Goal: Task Accomplishment & Management: Use online tool/utility

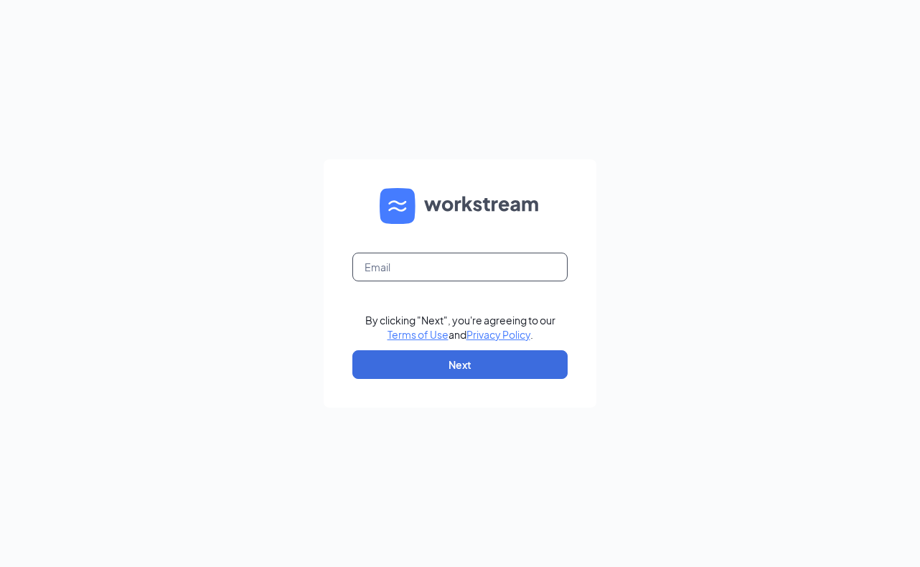
type input "curtis@hac1.net"
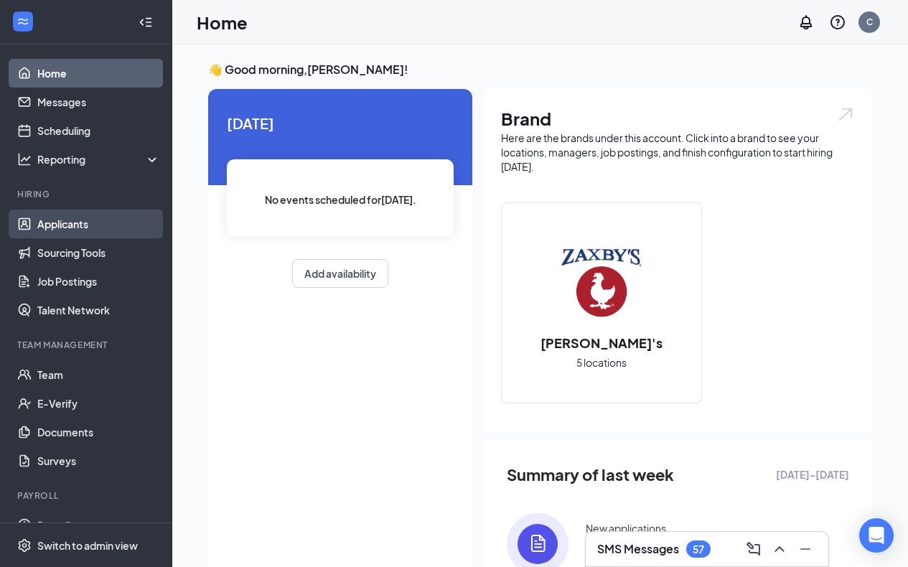
click at [84, 238] on link "Applicants" at bounding box center [98, 224] width 123 height 29
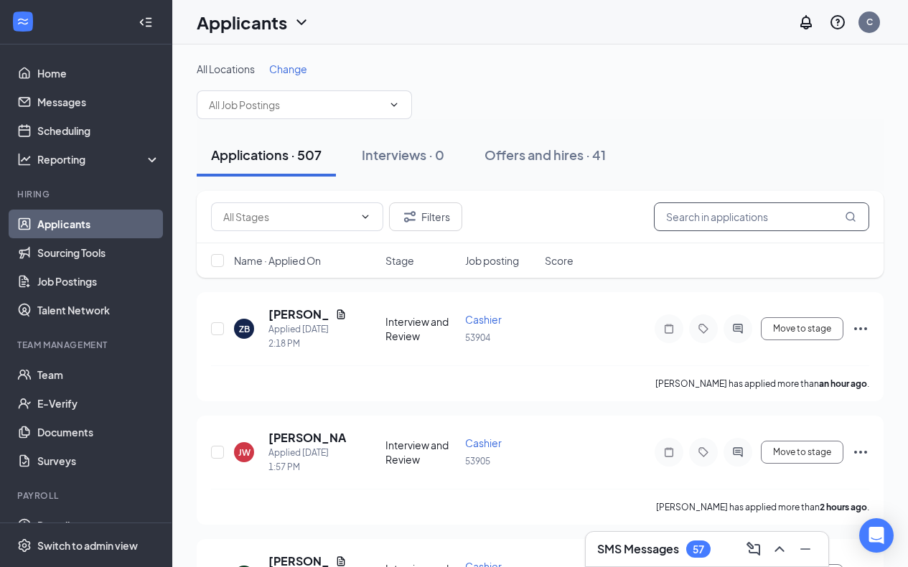
click at [704, 223] on input "text" at bounding box center [761, 216] width 215 height 29
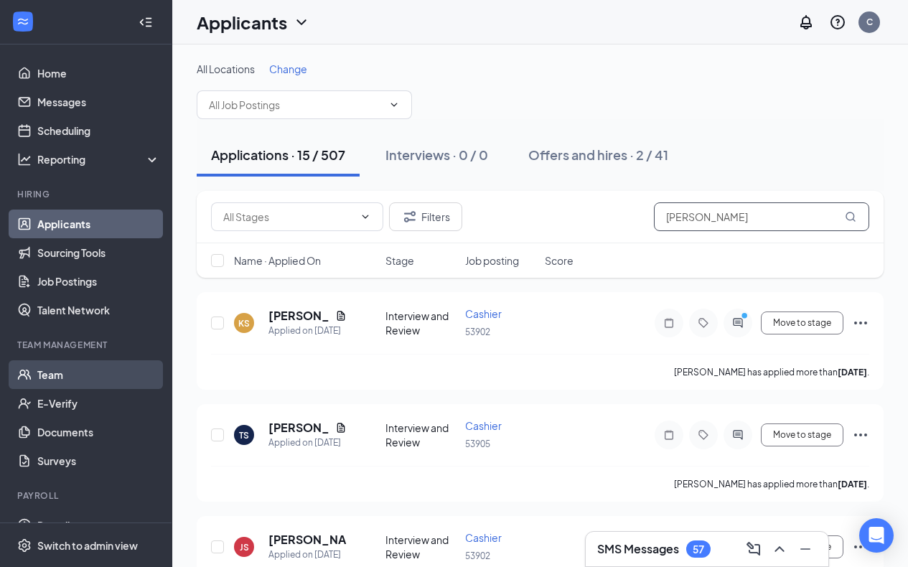
type input "smith"
click at [56, 381] on link "Team" at bounding box center [98, 374] width 123 height 29
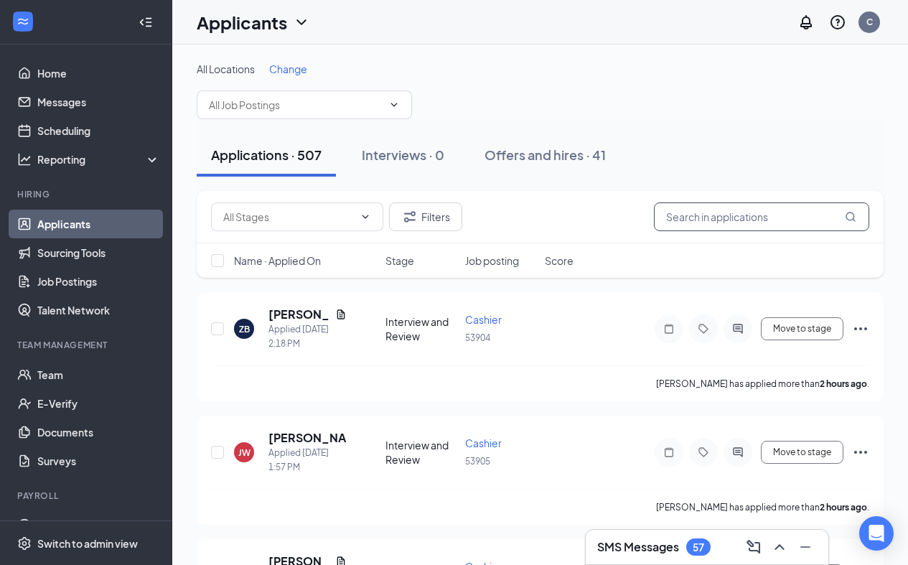
click at [687, 225] on input "text" at bounding box center [761, 216] width 215 height 29
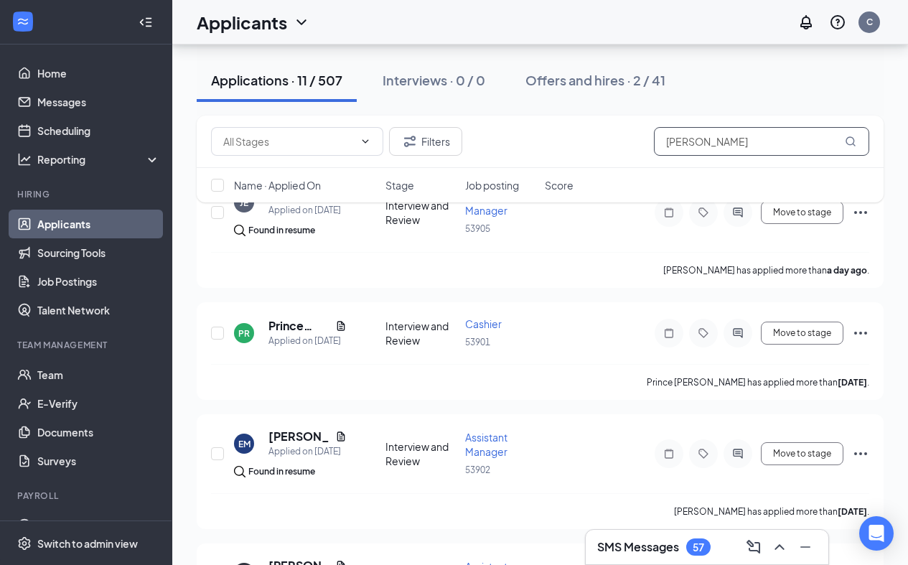
scroll to position [118, 0]
type input "r"
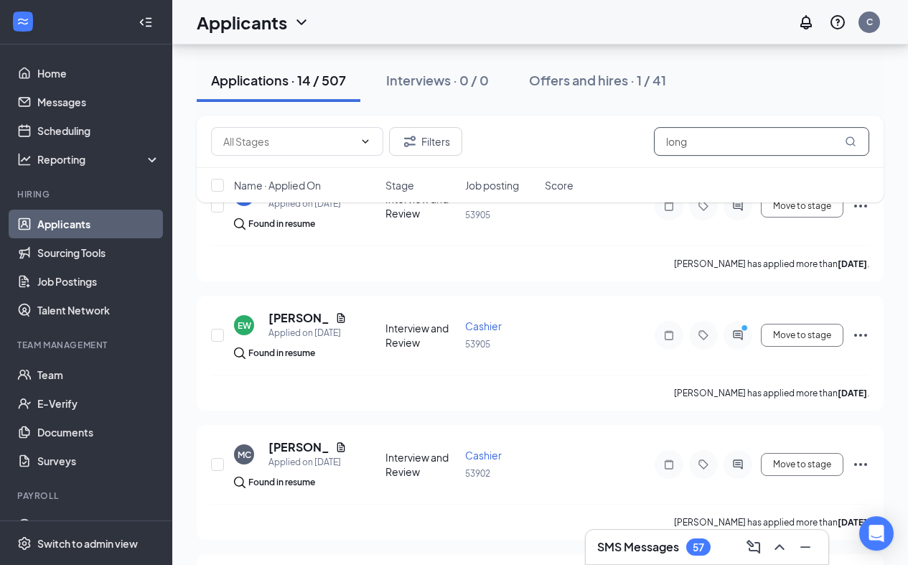
scroll to position [125, 0]
type input "l"
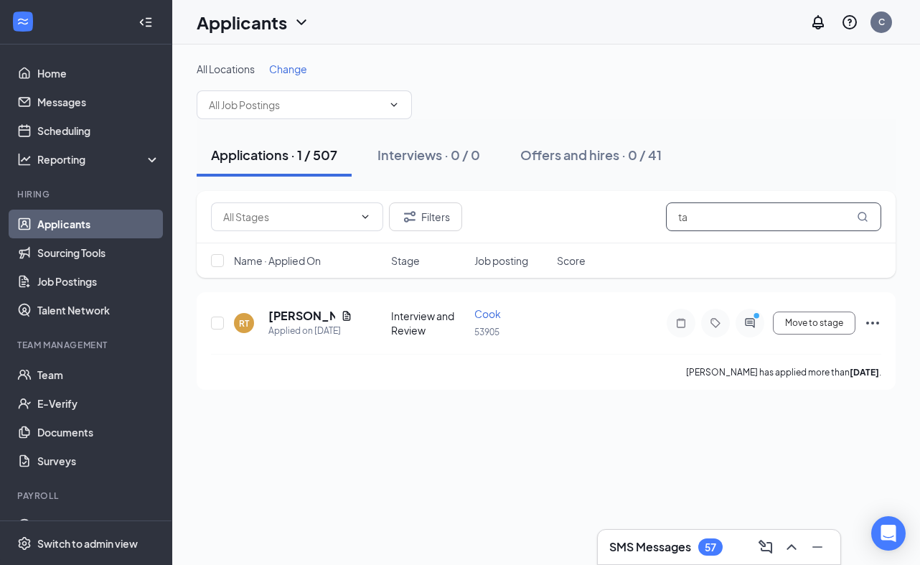
type input "t"
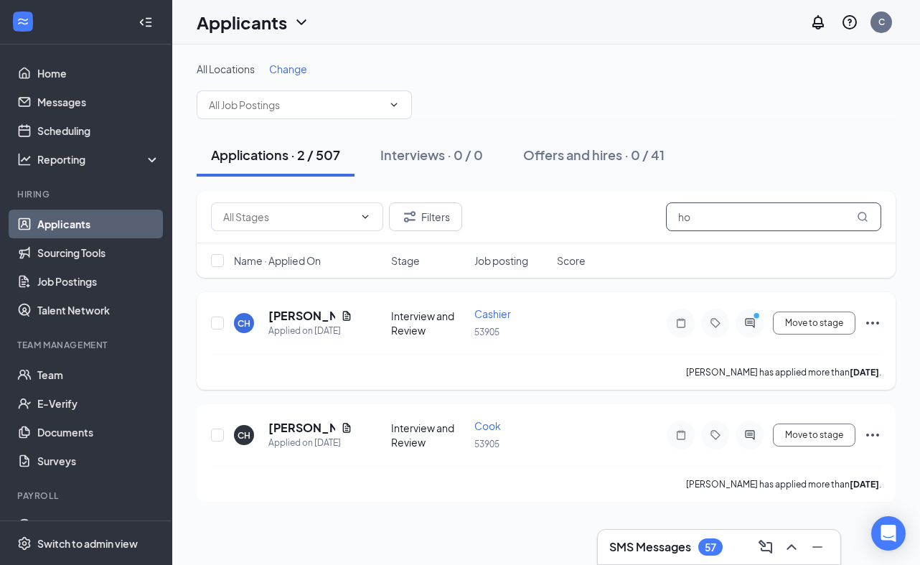
type input "h"
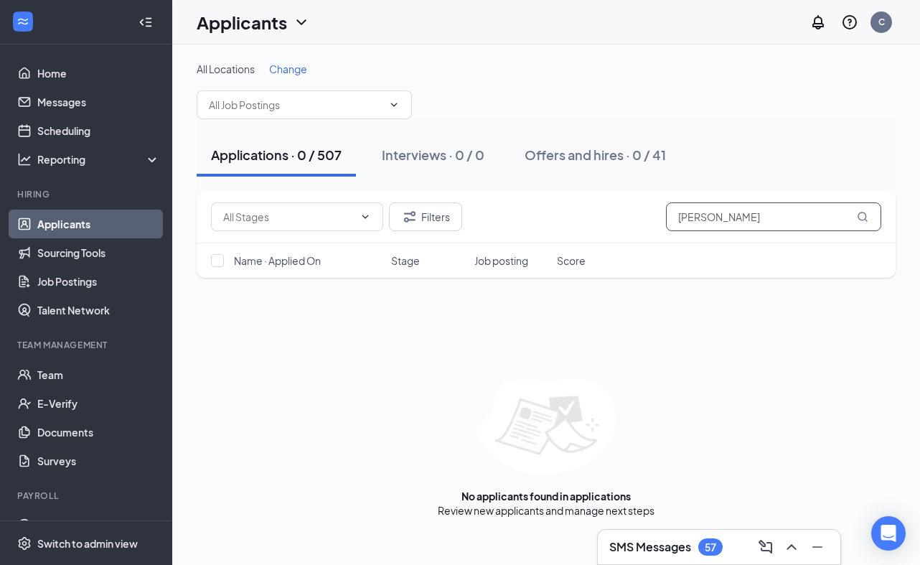
type input "hammons"
